Goal: Navigation & Orientation: Find specific page/section

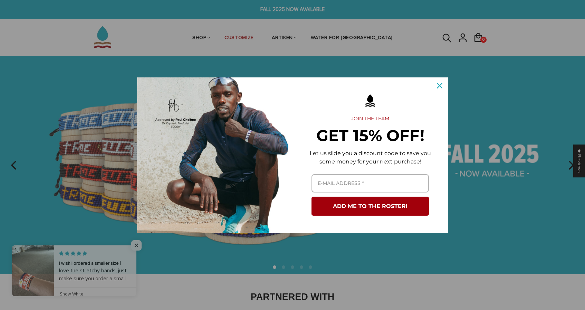
click at [441, 85] on icon "close icon" at bounding box center [440, 86] width 6 height 6
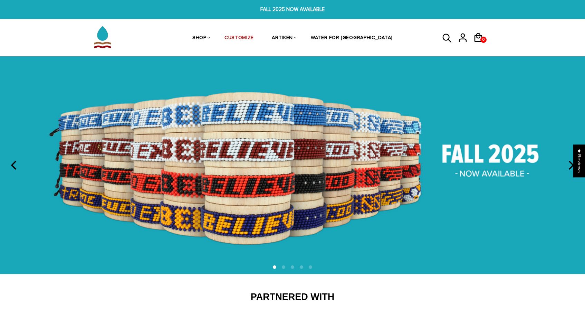
click at [456, 31] on link at bounding box center [450, 38] width 16 height 18
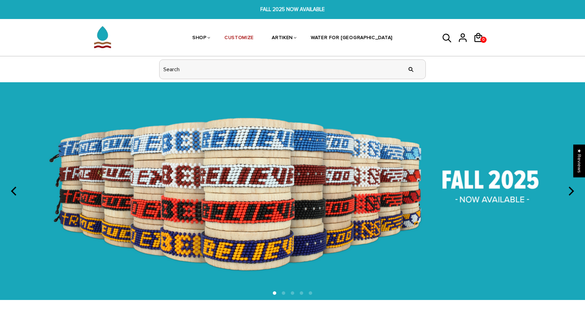
click at [384, 68] on input "header search" at bounding box center [293, 69] width 266 height 19
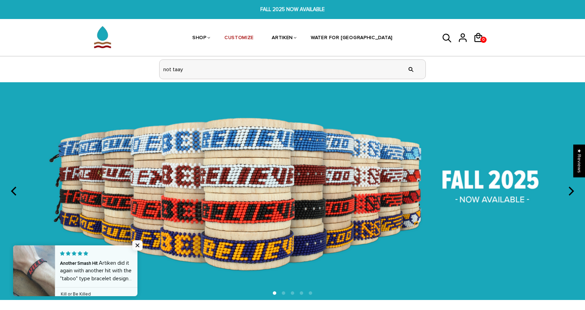
type input "not taay"
click at [411, 69] on input "" at bounding box center [411, 69] width 14 height 26
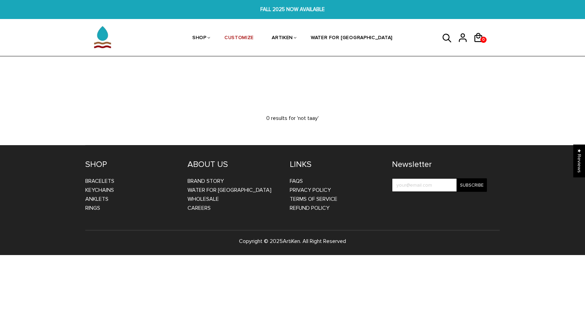
click at [449, 40] on icon at bounding box center [446, 38] width 9 height 9
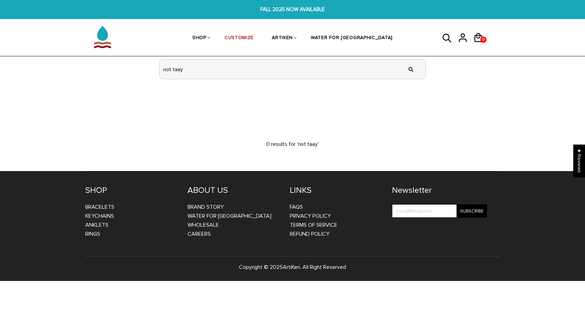
click at [382, 69] on input "not taay" at bounding box center [293, 69] width 266 height 19
type input "not taaynot"
click at [411, 69] on input "" at bounding box center [411, 69] width 14 height 26
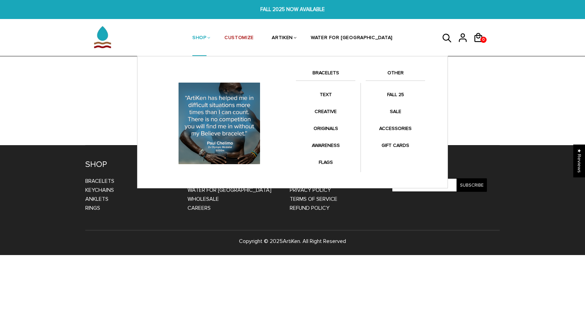
click at [331, 70] on link "BRACELETS" at bounding box center [325, 75] width 59 height 12
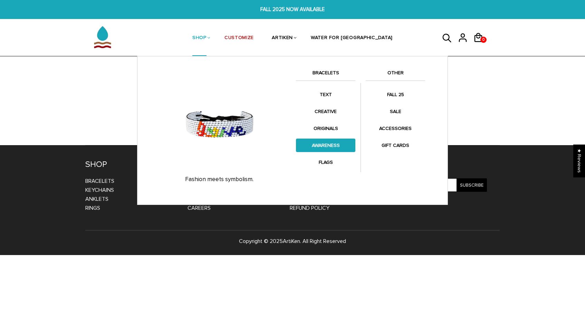
click at [321, 149] on link "AWARENESS" at bounding box center [325, 144] width 59 height 13
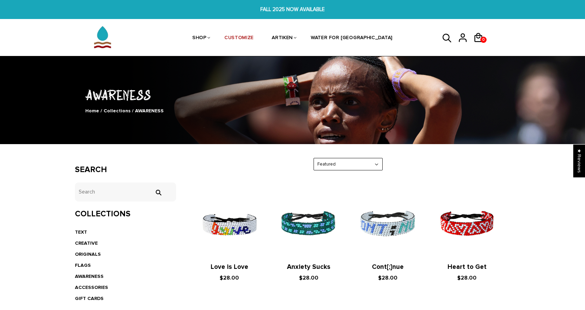
click at [452, 38] on icon at bounding box center [447, 38] width 10 height 17
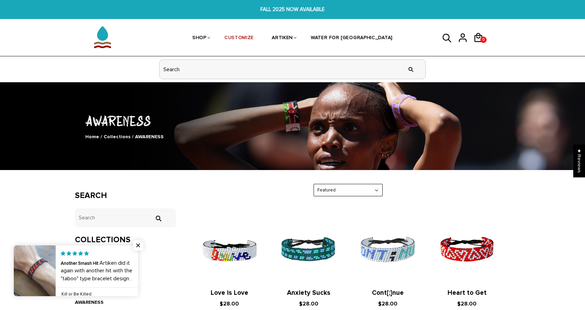
click at [353, 64] on input "header search" at bounding box center [293, 69] width 266 height 19
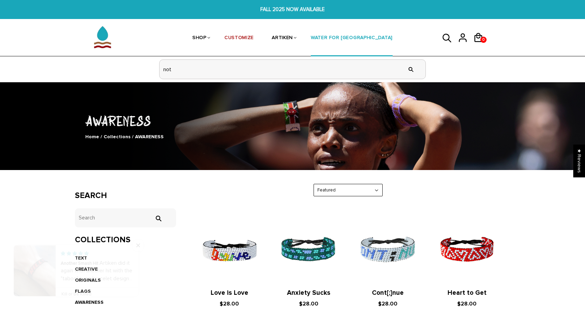
type input "not taaynot"
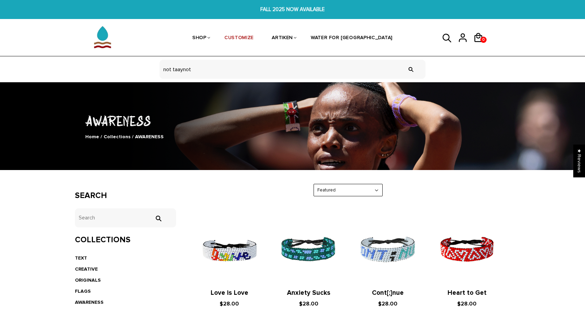
click at [406, 66] on input "" at bounding box center [411, 69] width 14 height 26
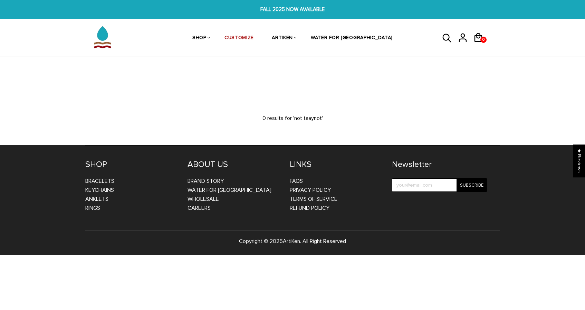
click at [95, 33] on img at bounding box center [102, 37] width 35 height 35
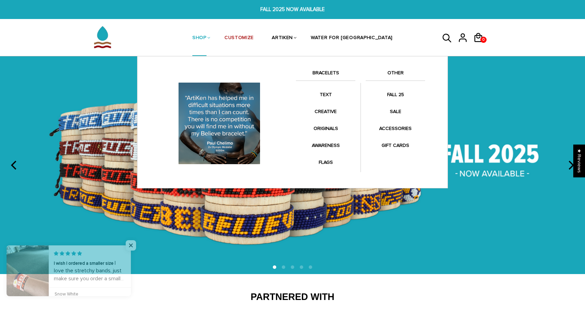
click at [207, 36] on link "SHOP" at bounding box center [199, 38] width 14 height 37
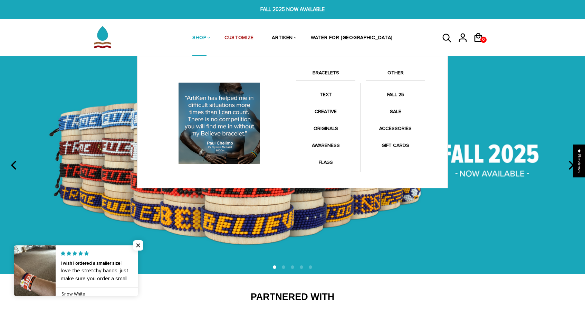
click at [326, 72] on link "BRACELETS" at bounding box center [325, 75] width 59 height 12
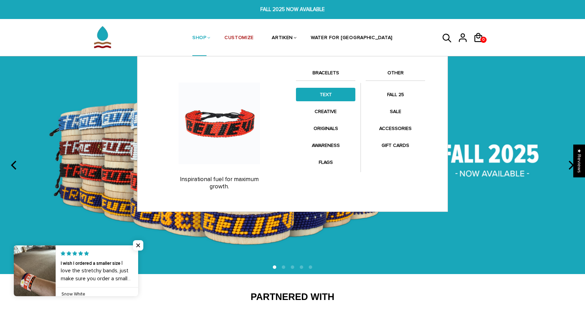
click at [325, 93] on link "TEXT" at bounding box center [325, 94] width 59 height 13
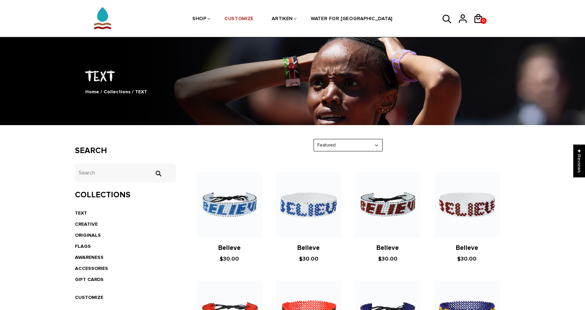
scroll to position [29, 0]
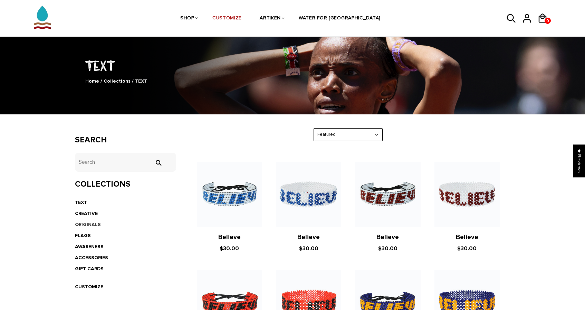
click at [82, 223] on link "ORIGINALS" at bounding box center [88, 224] width 26 height 6
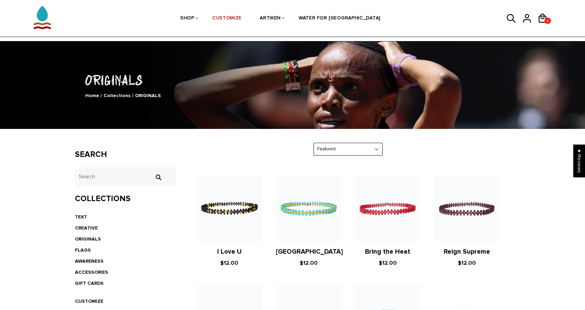
scroll to position [12, 0]
